Goal: Task Accomplishment & Management: Complete application form

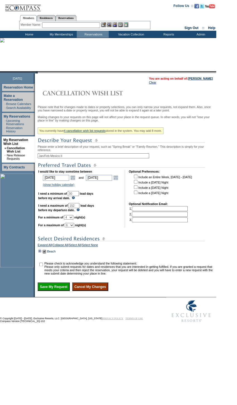
click at [42, 254] on td at bounding box center [40, 251] width 4 height 6
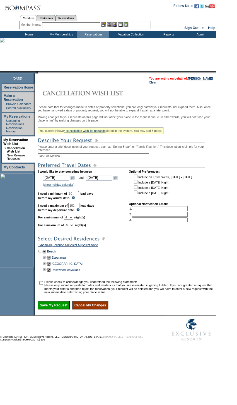
click at [47, 261] on td at bounding box center [44, 257] width 4 height 6
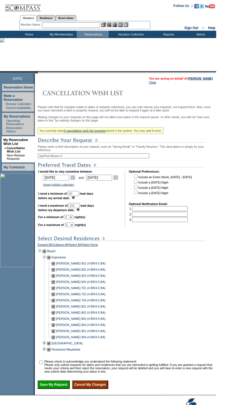
click at [47, 261] on td at bounding box center [44, 257] width 4 height 6
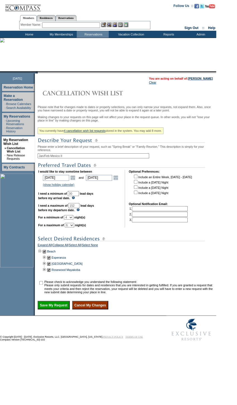
click at [50, 261] on td at bounding box center [49, 257] width 4 height 6
click at [43, 285] on input "checkbox" at bounding box center [41, 283] width 4 height 4
checkbox input "true"
click at [58, 309] on input "Save My Request" at bounding box center [54, 305] width 32 height 8
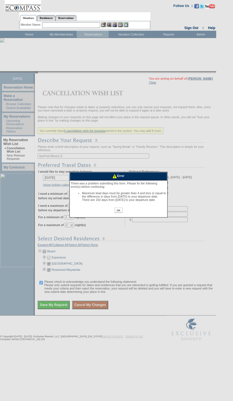
click at [118, 213] on input "OK" at bounding box center [119, 209] width 8 height 5
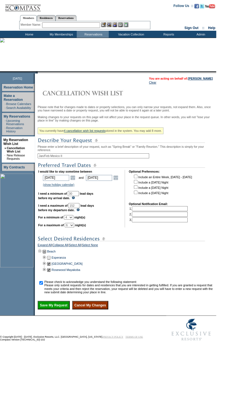
click at [80, 208] on input "152" at bounding box center [73, 205] width 11 height 5
type input "150"
click at [65, 309] on input "Save My Request" at bounding box center [54, 305] width 32 height 8
